Goal: Transaction & Acquisition: Purchase product/service

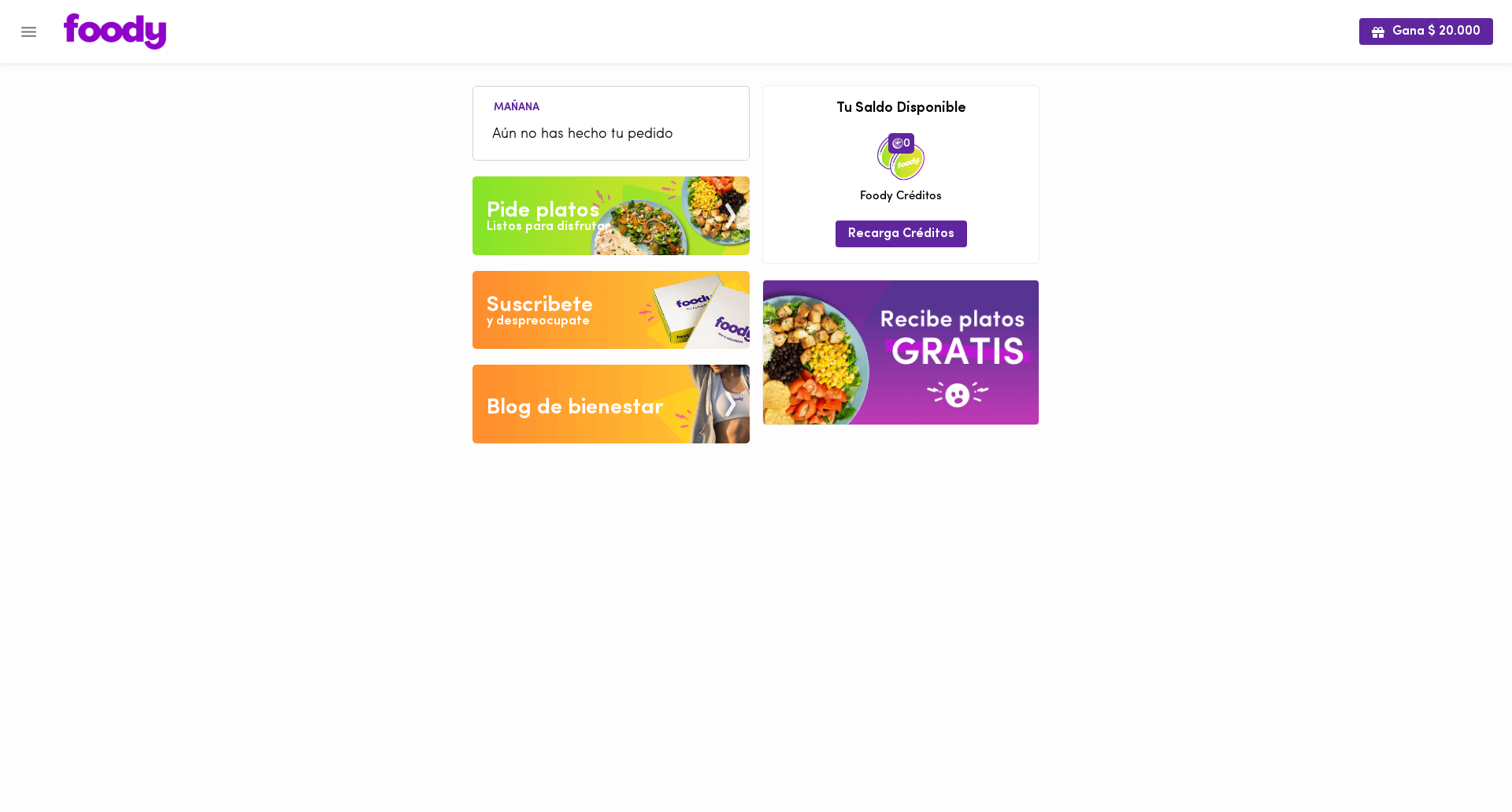
click at [550, 208] on div "Pide platos" at bounding box center [543, 210] width 112 height 32
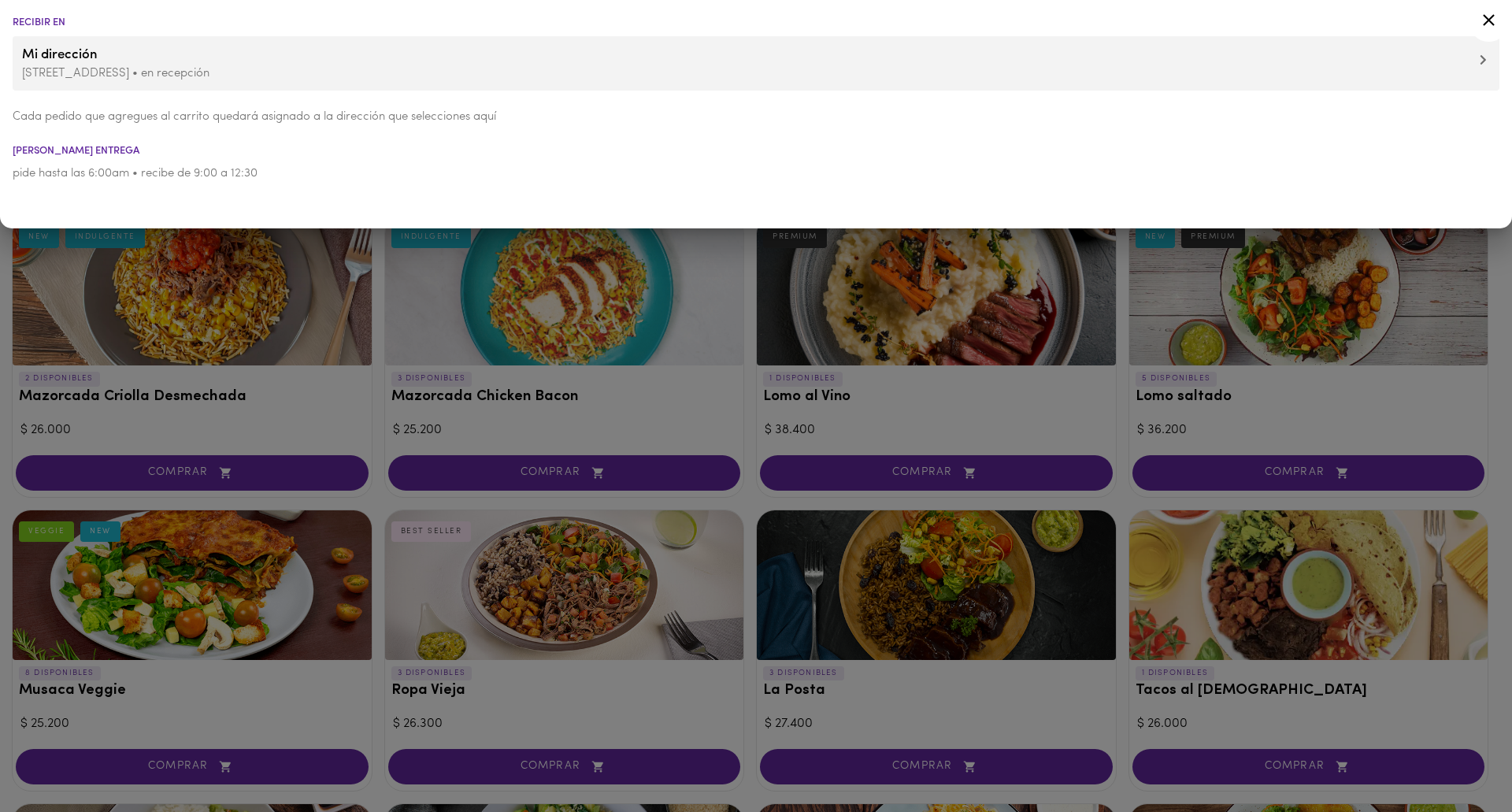
click at [1385, 133] on li "Cada pedido que agregues al carrito quedará asignado a la dirección que selecci…" at bounding box center [756, 117] width 1512 height 36
click at [632, 347] on div at bounding box center [756, 406] width 1512 height 812
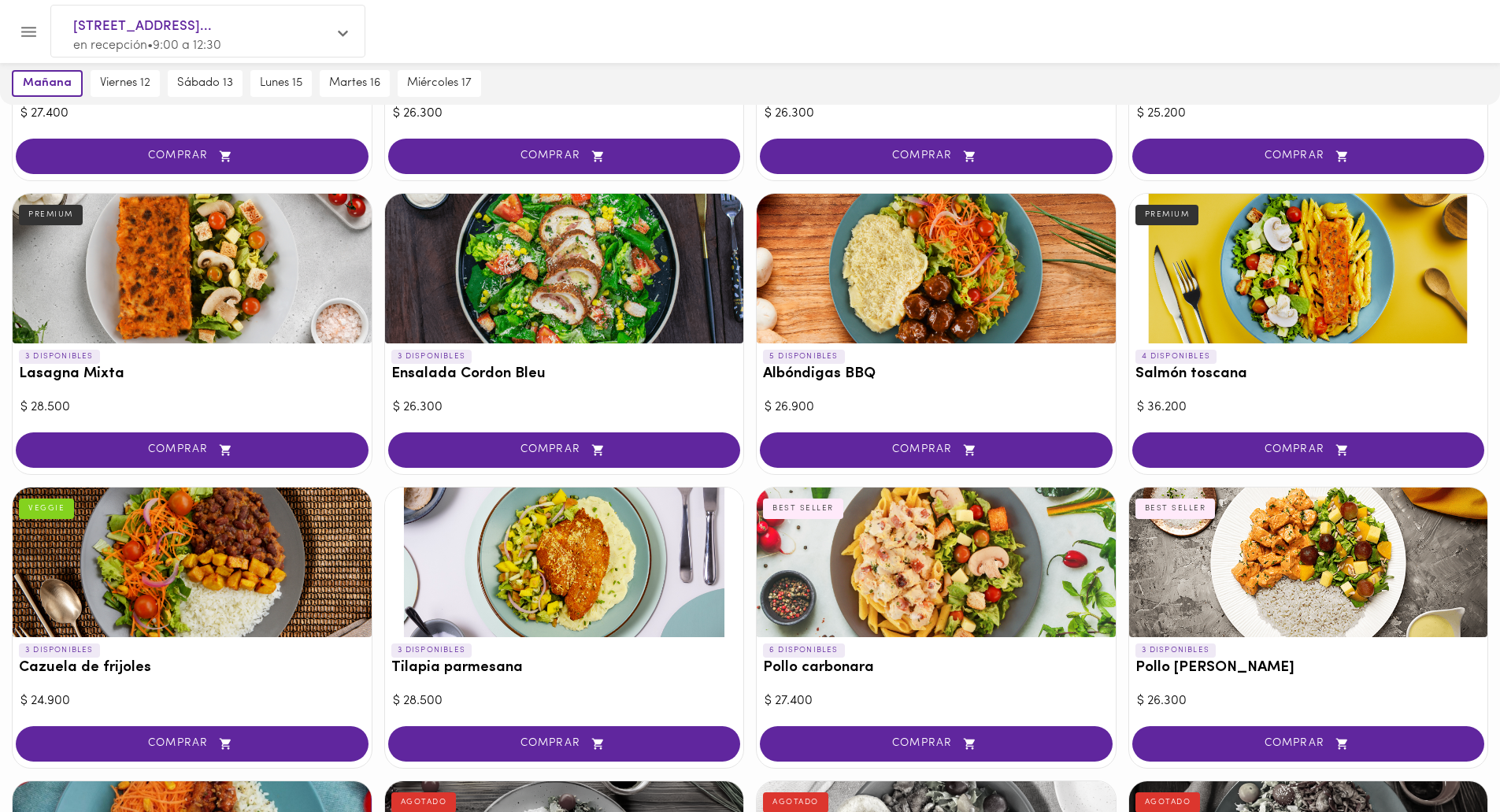
scroll to position [766, 0]
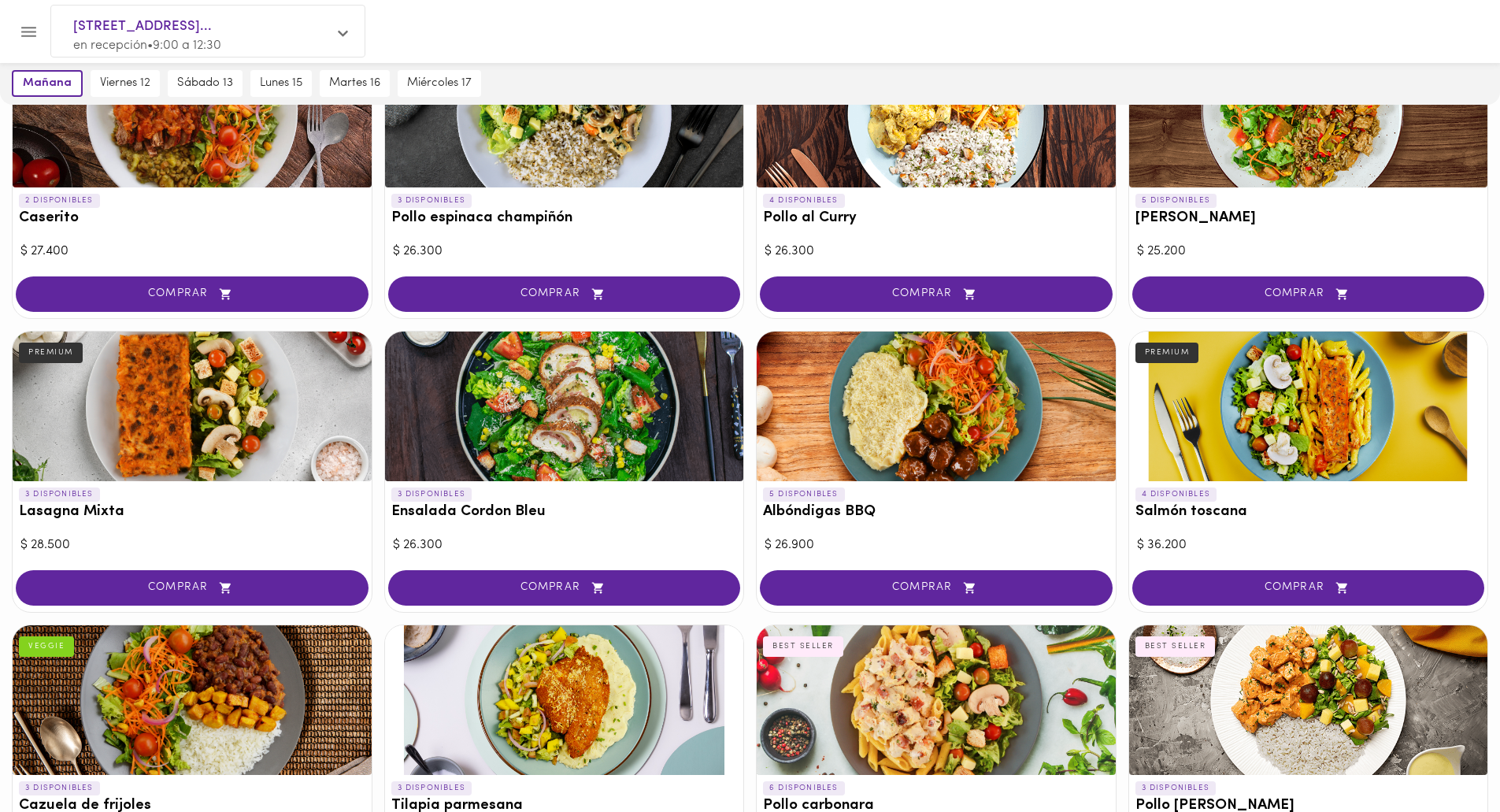
click at [180, 256] on div "$ 27.400" at bounding box center [192, 252] width 343 height 18
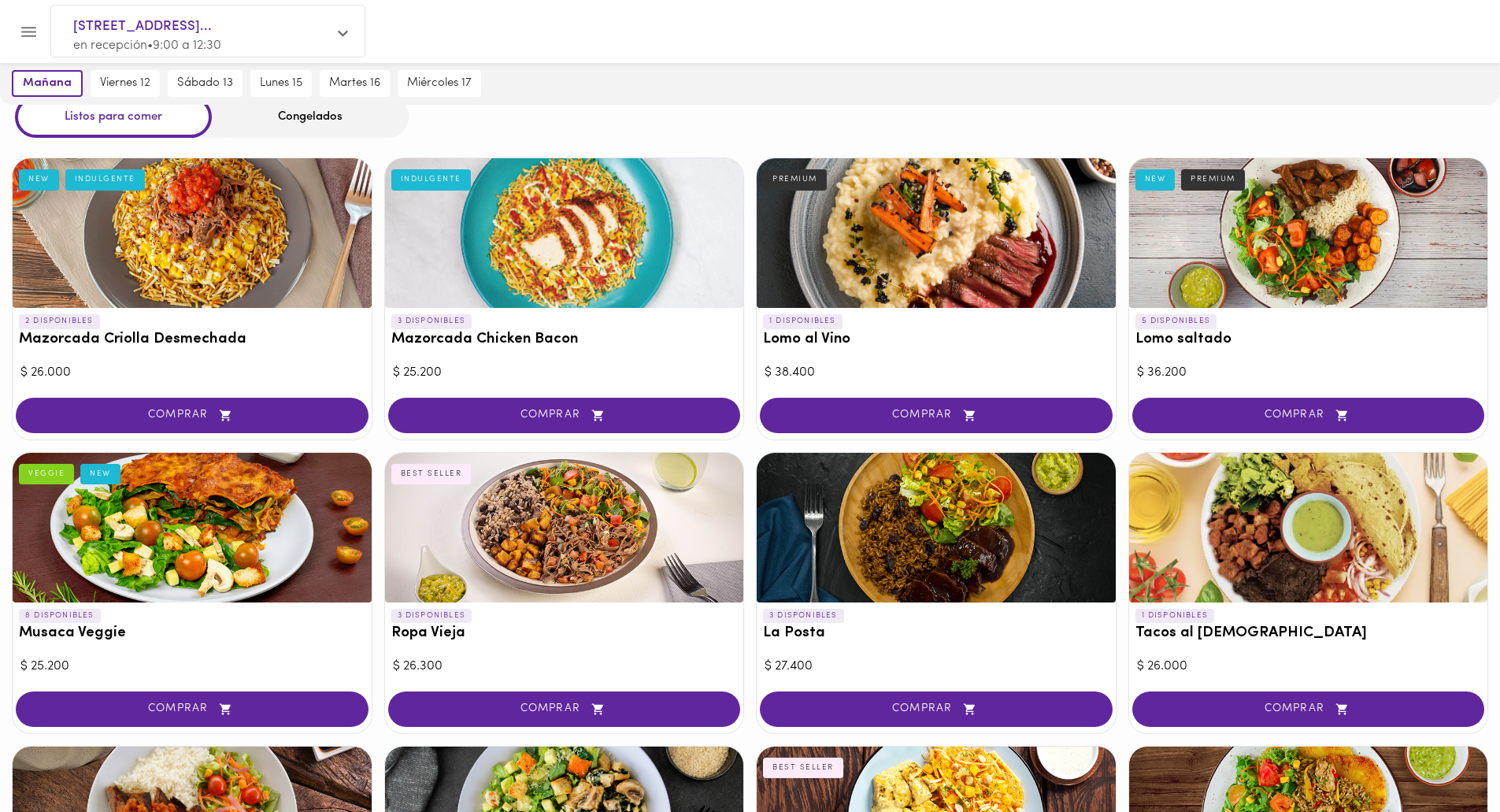
scroll to position [0, 0]
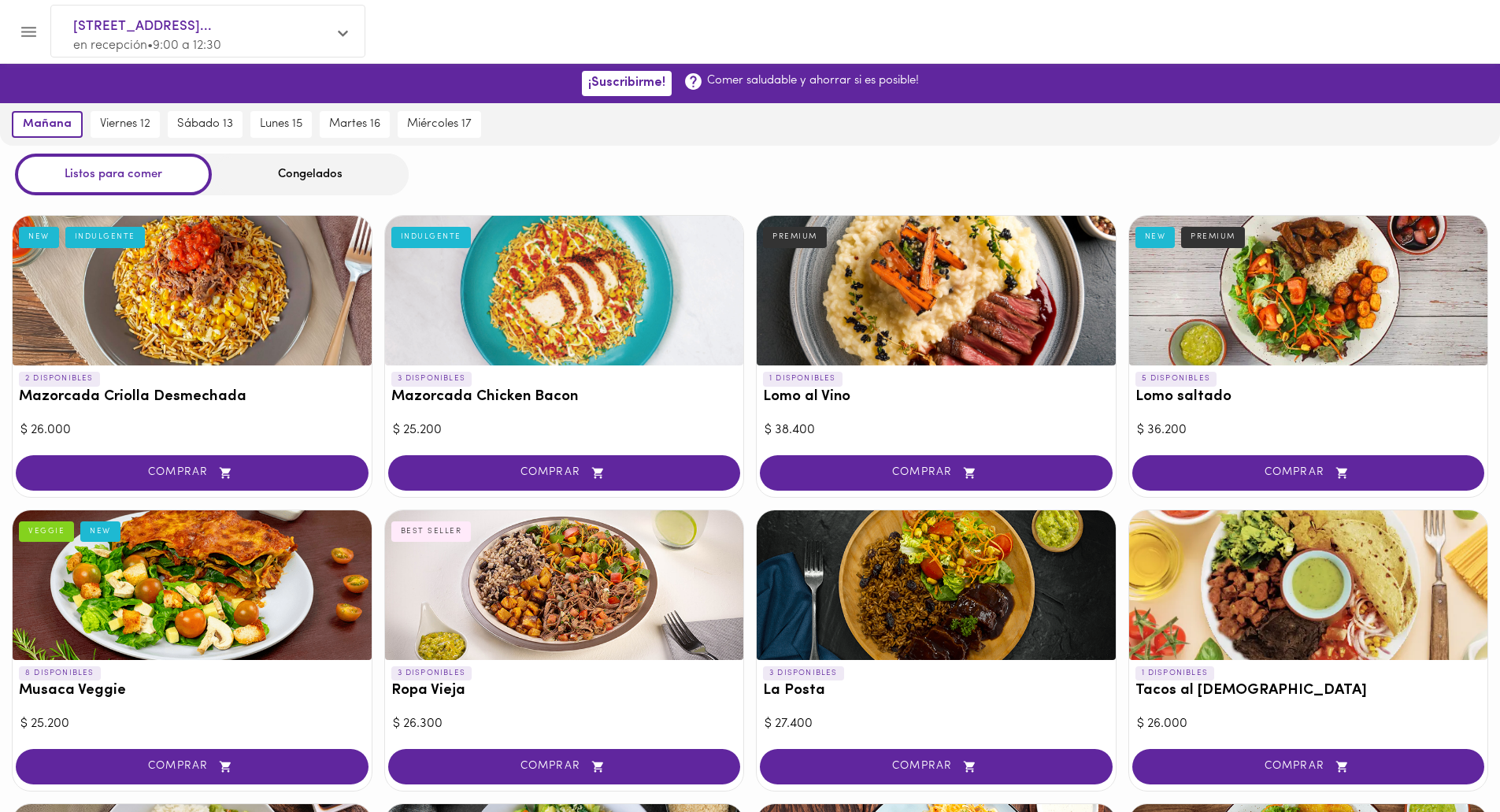
click at [315, 182] on div "Congelados" at bounding box center [310, 175] width 197 height 42
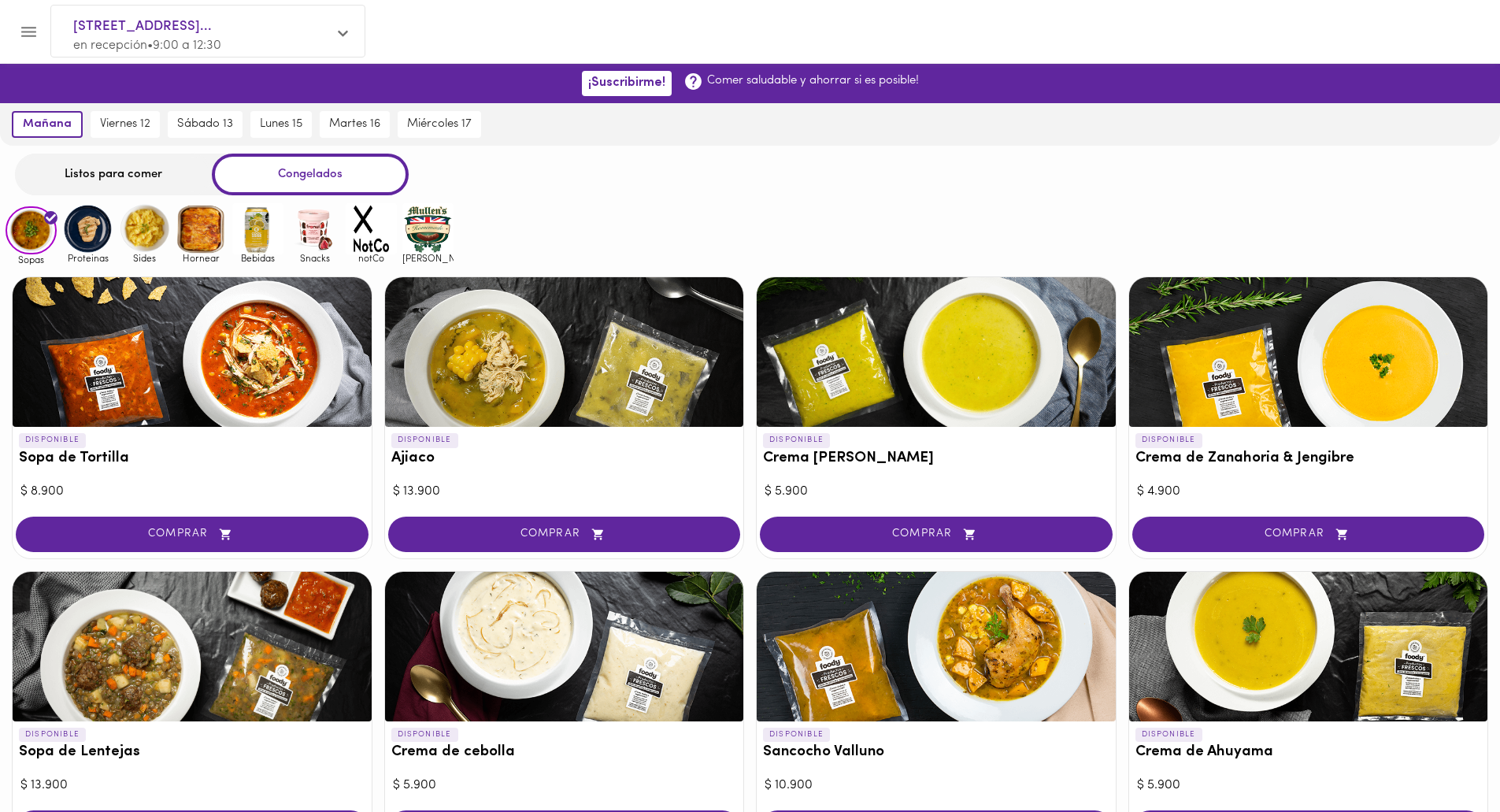
click at [97, 233] on img at bounding box center [87, 228] width 51 height 51
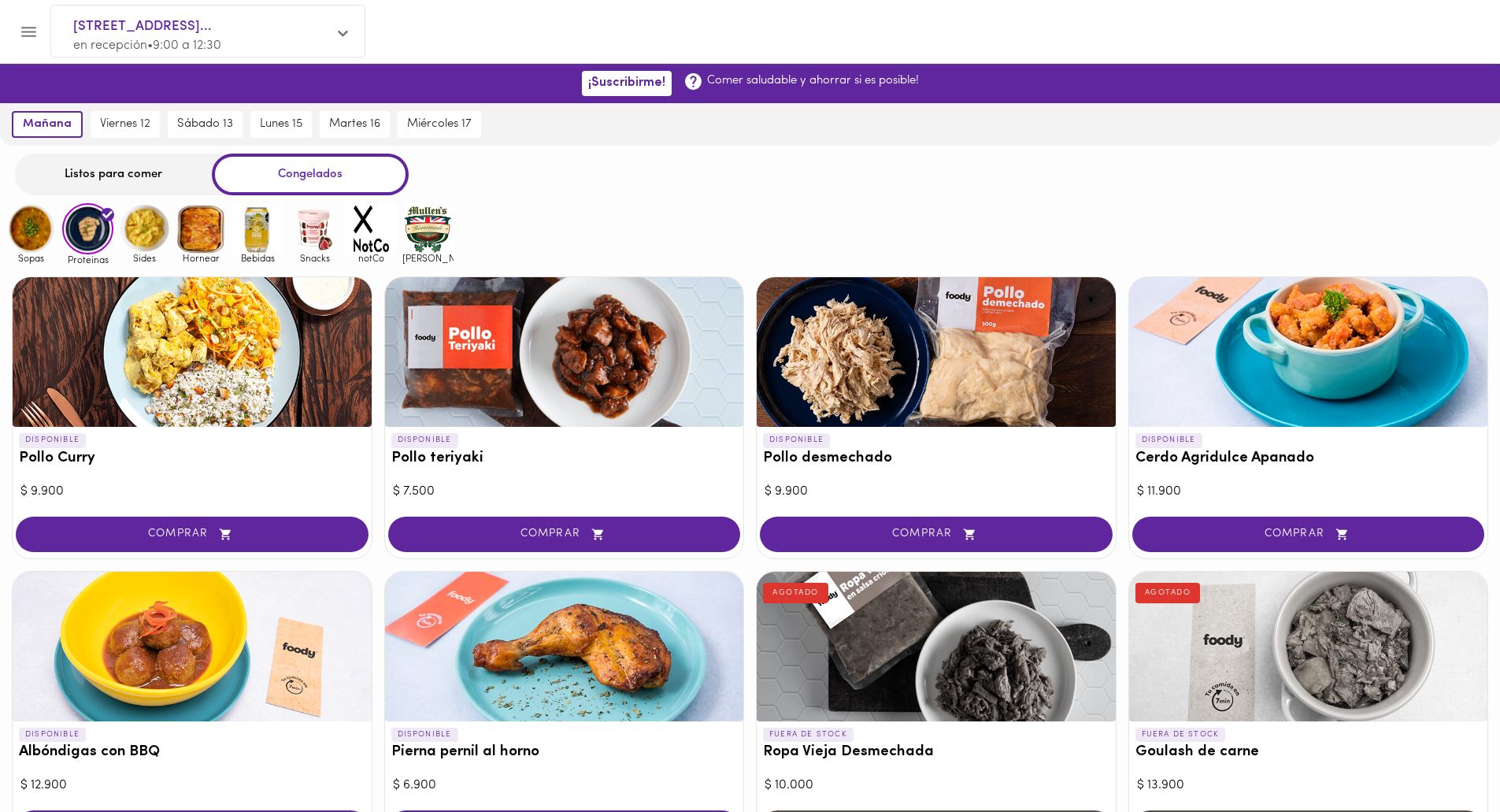
click at [197, 235] on img at bounding box center [201, 228] width 51 height 51
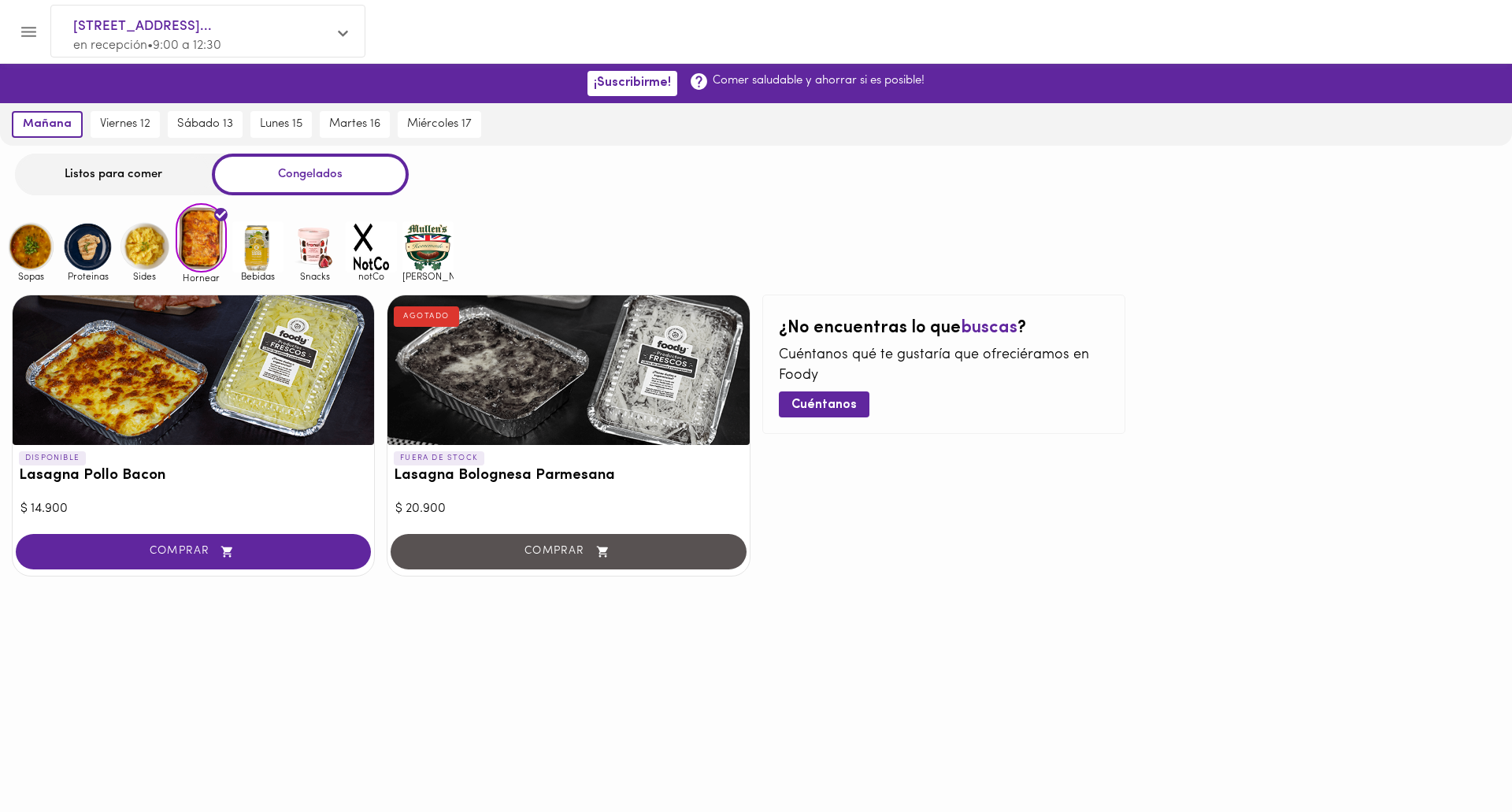
click at [258, 260] on img at bounding box center [257, 247] width 51 height 51
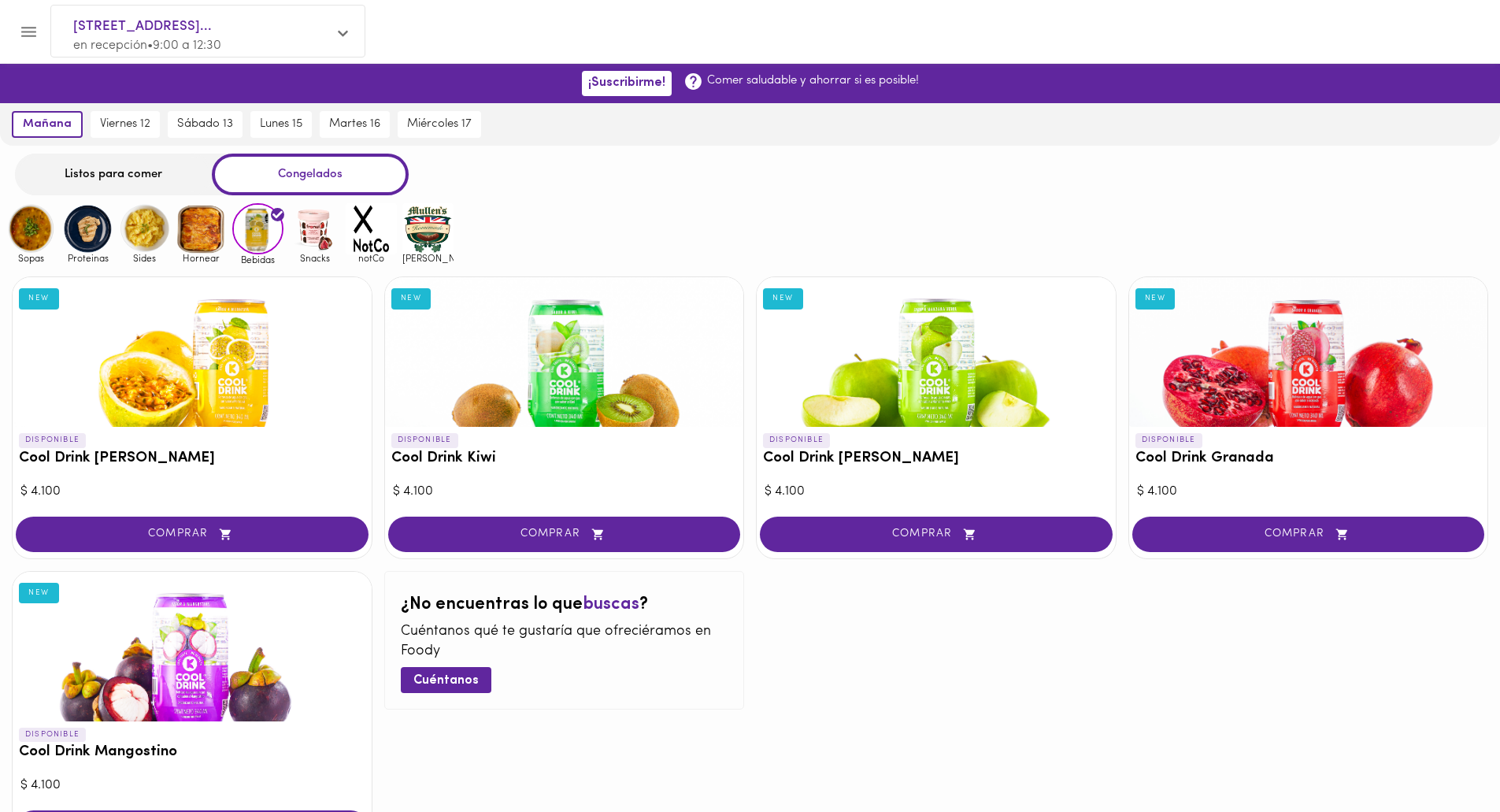
click at [142, 230] on img at bounding box center [144, 228] width 51 height 51
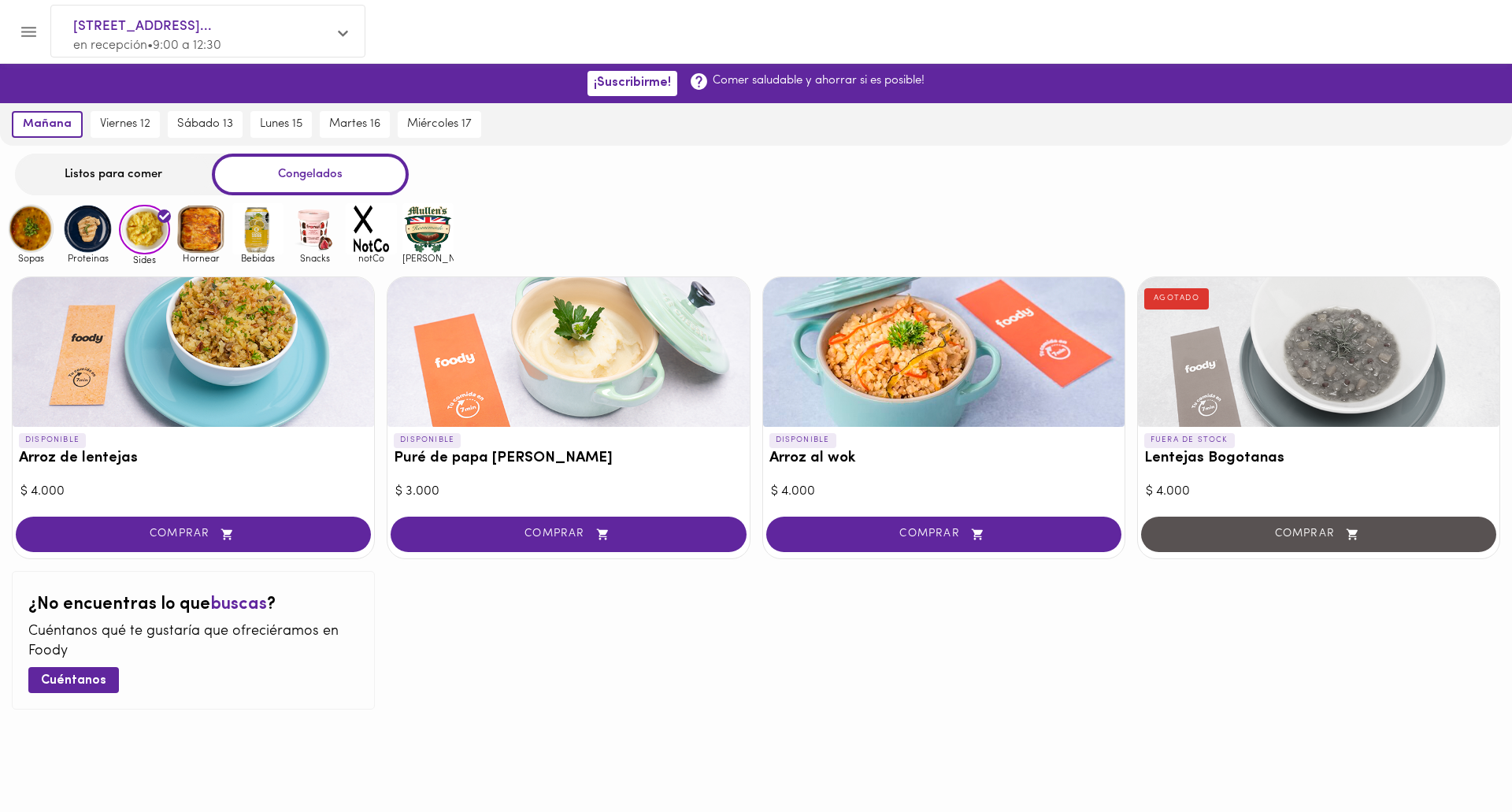
click at [106, 180] on div "Listos para comer" at bounding box center [112, 175] width 197 height 42
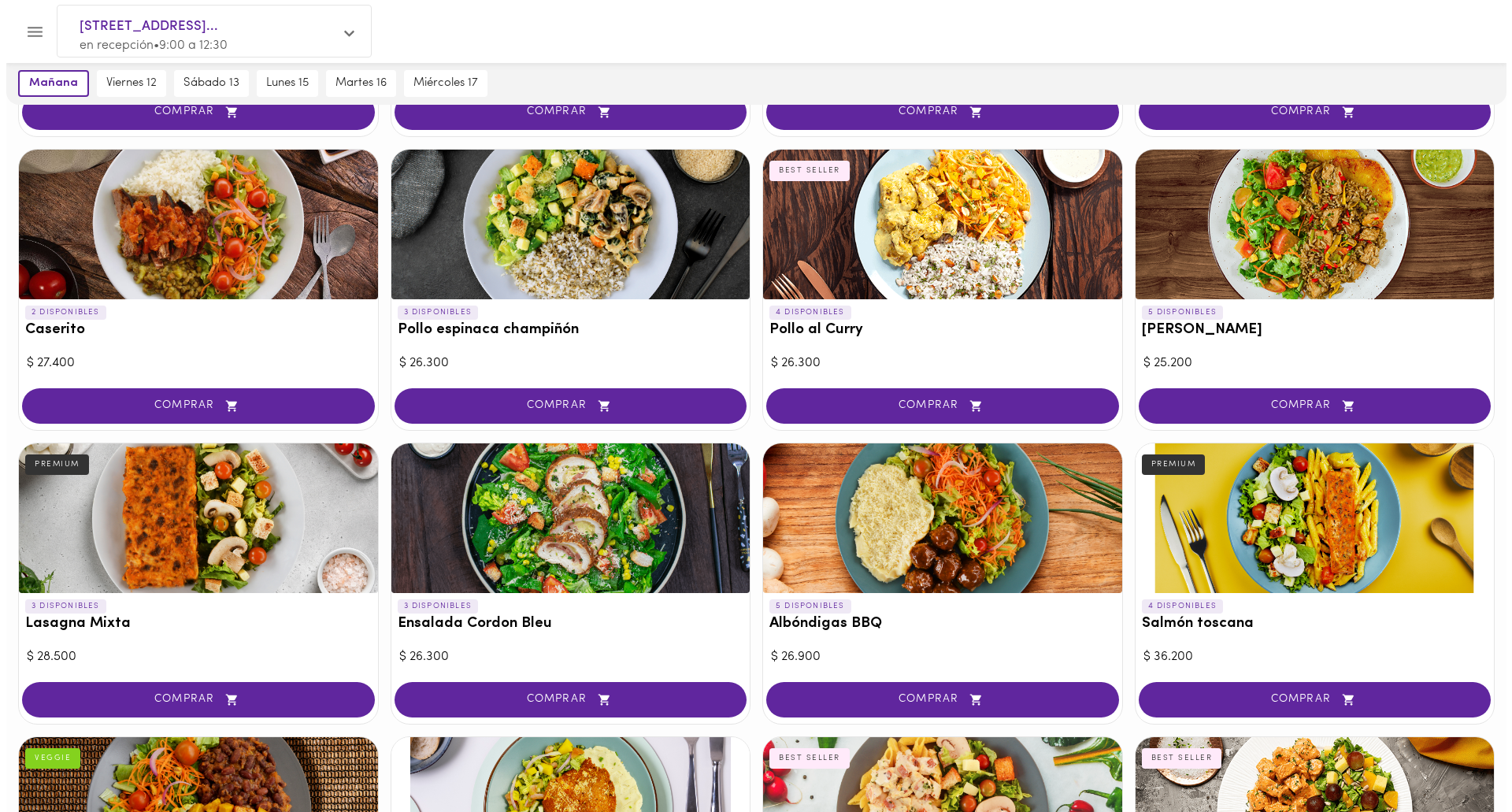
scroll to position [708, 0]
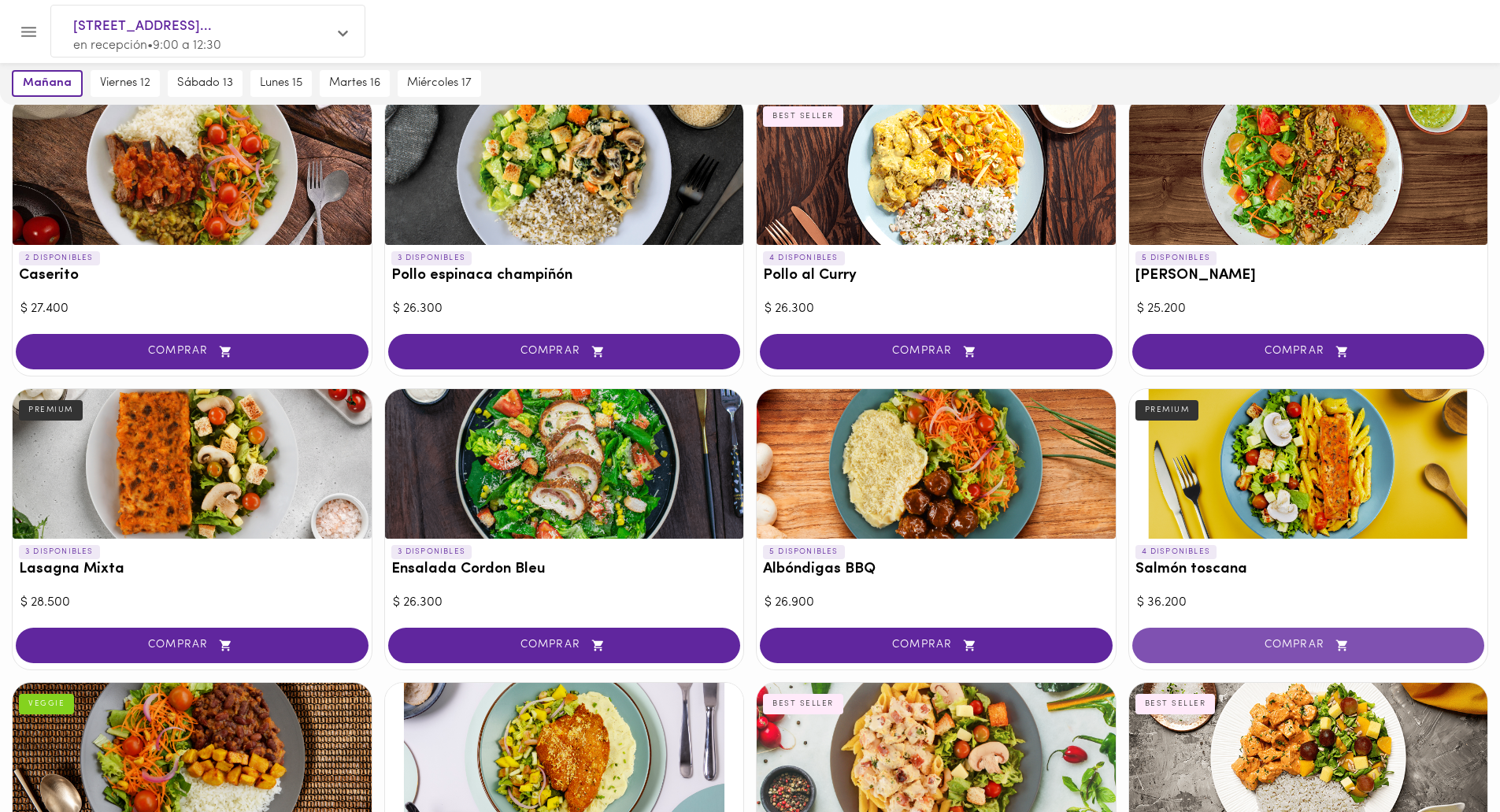
click at [1294, 638] on span "COMPRAR" at bounding box center [1308, 645] width 313 height 14
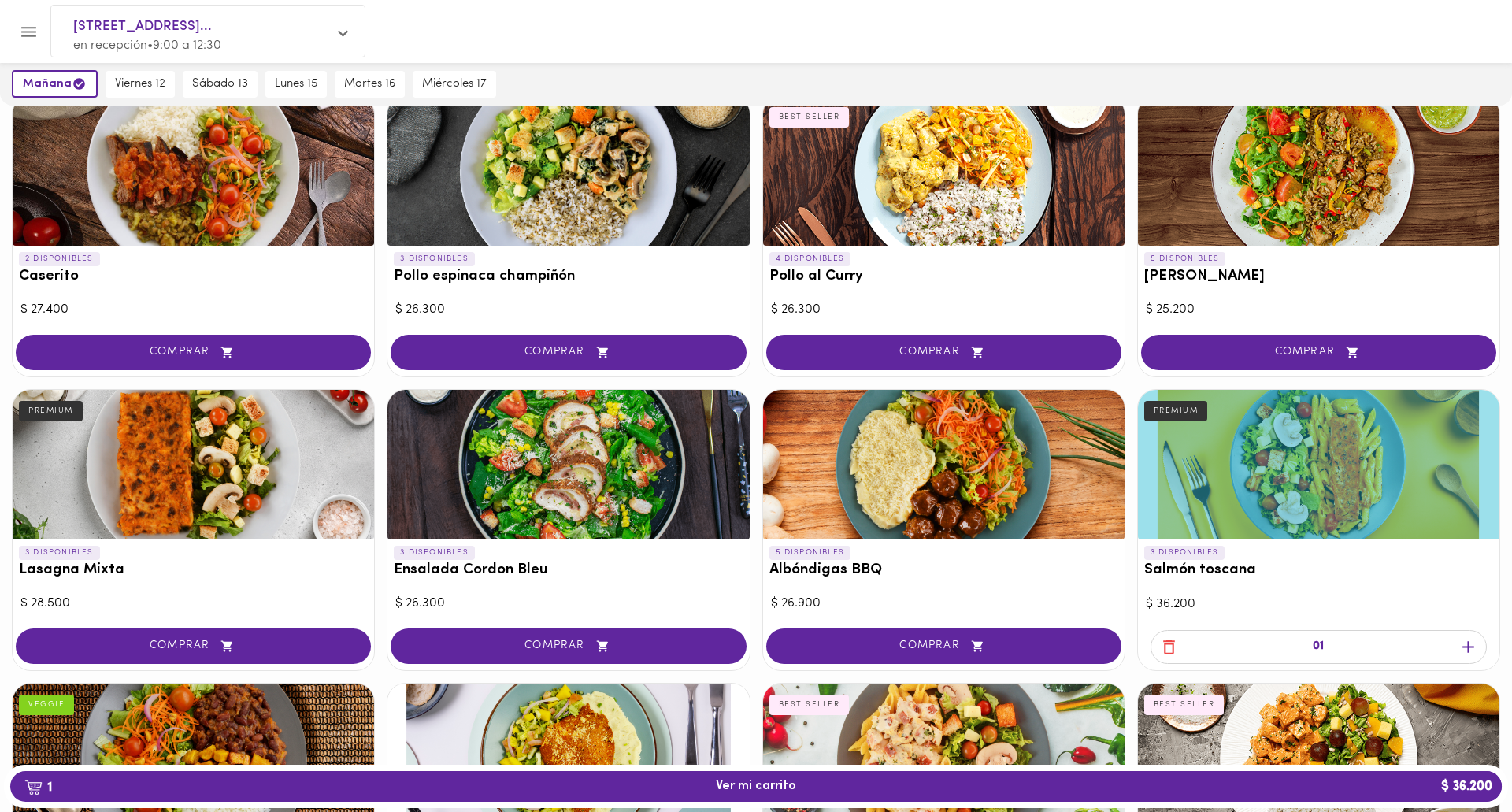
scroll to position [709, 0]
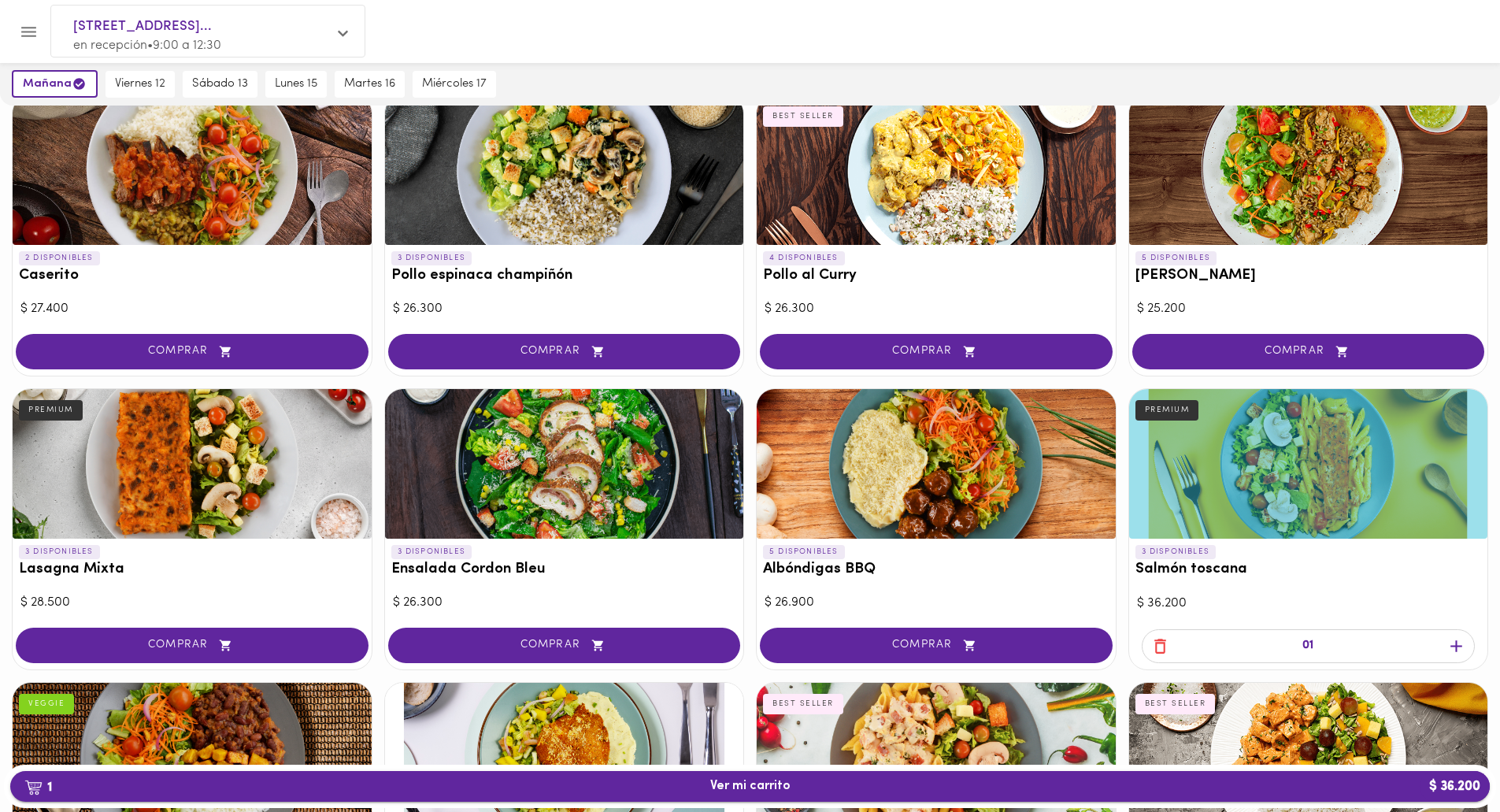
click at [795, 782] on span "1 Ver mi carrito $ 36.200" at bounding box center [750, 786] width 1455 height 15
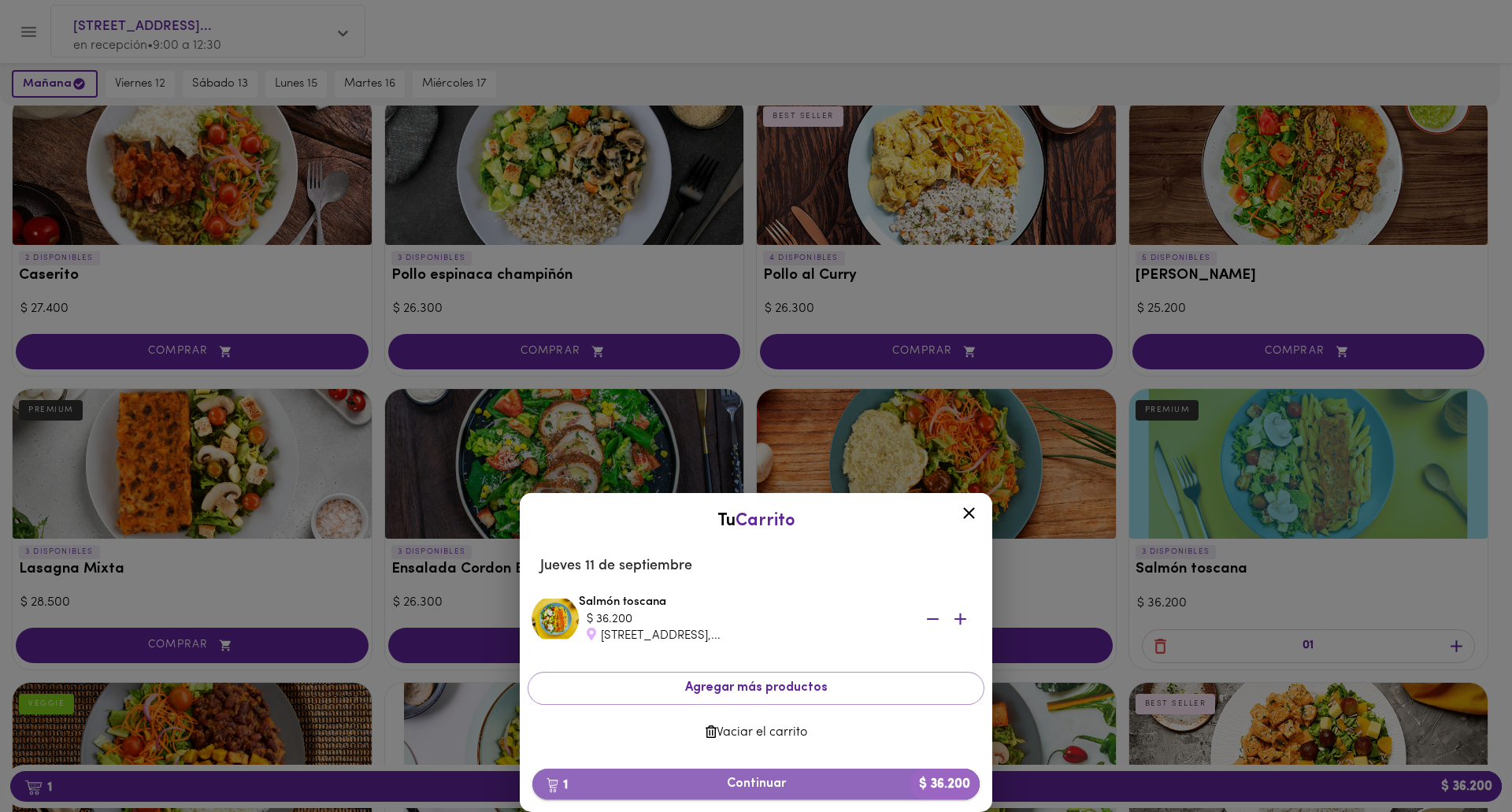
click at [773, 779] on span "1 Continuar $ 36.200" at bounding box center [756, 784] width 422 height 15
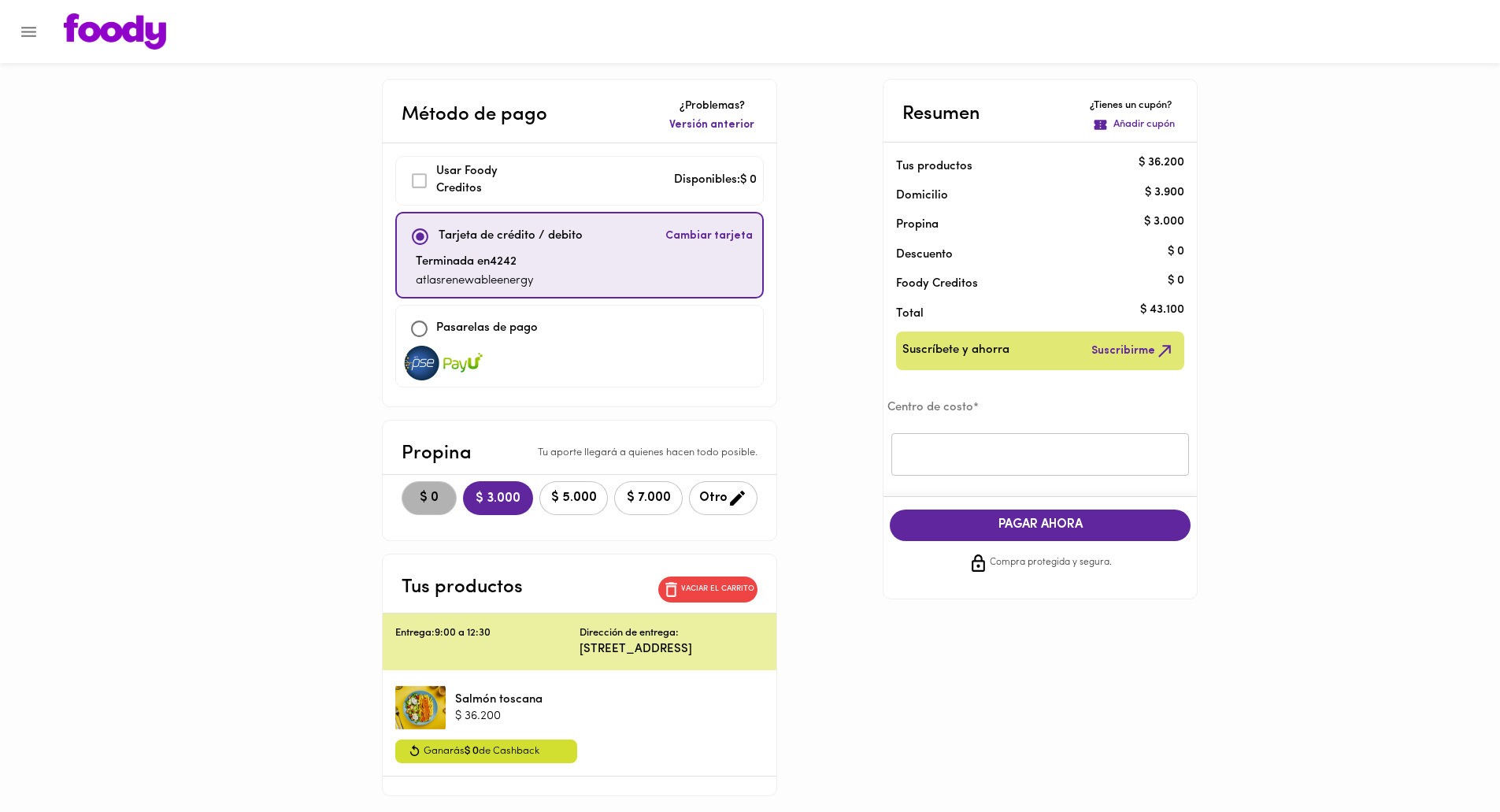
click at [412, 497] on span "$ 0" at bounding box center [429, 497] width 35 height 15
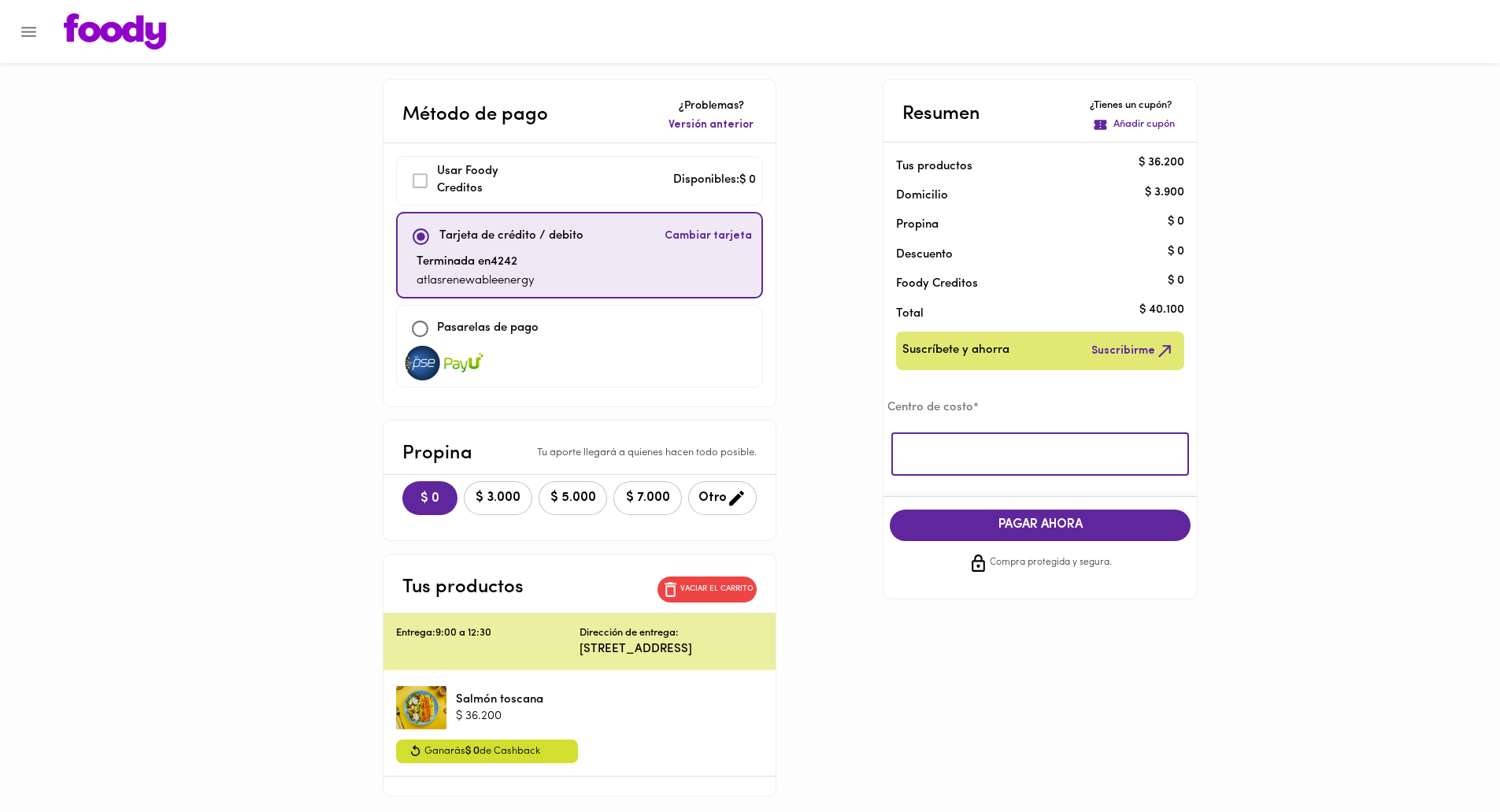
click at [941, 456] on input "text" at bounding box center [1040, 455] width 298 height 44
type input "atlas"
click at [1033, 525] on span "PAGAR AHORA" at bounding box center [1040, 525] width 269 height 15
